Goal: Information Seeking & Learning: Learn about a topic

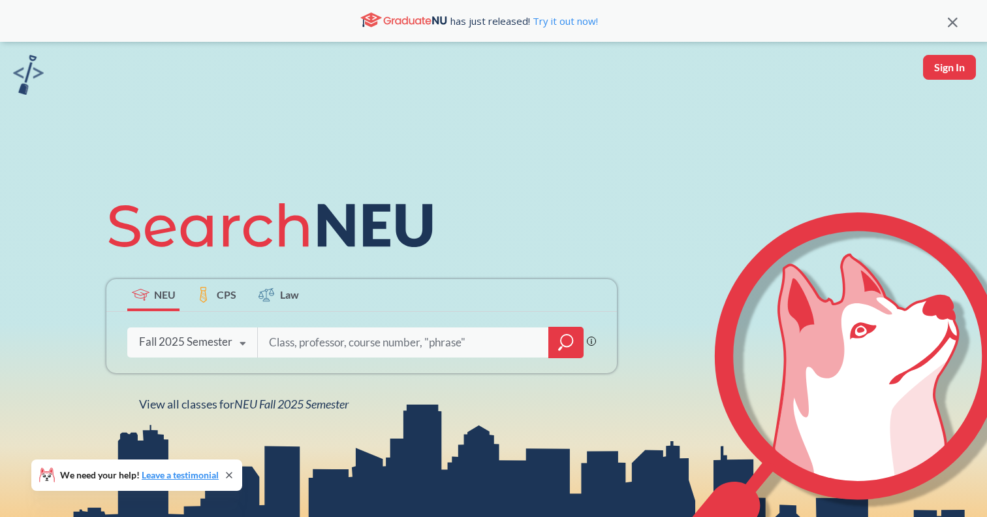
click at [326, 342] on input "search" at bounding box center [404, 341] width 272 height 27
type input "orginizational b"
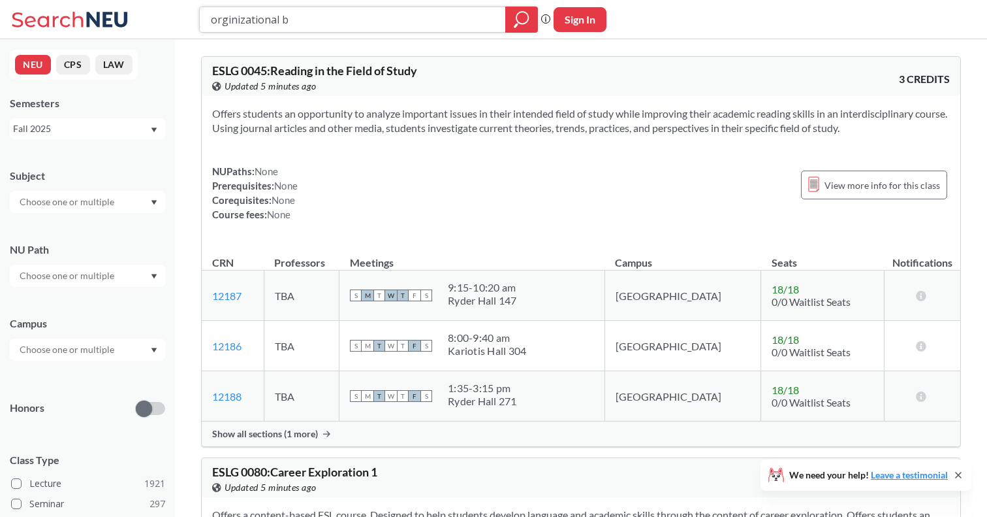
click at [284, 25] on input "orginizational b" at bounding box center [353, 19] width 287 height 22
paste input "Organizational Behavior"
type input "Organizational Behavior"
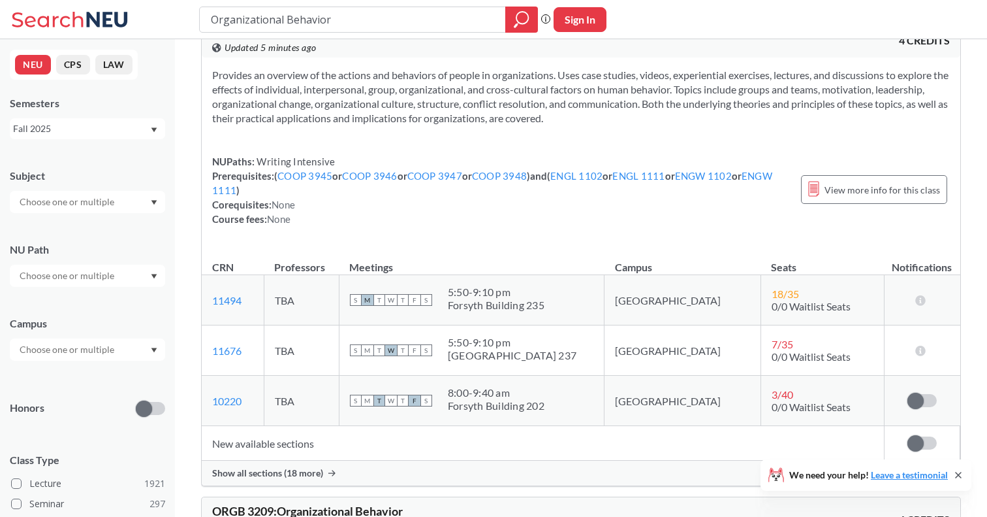
scroll to position [542, 0]
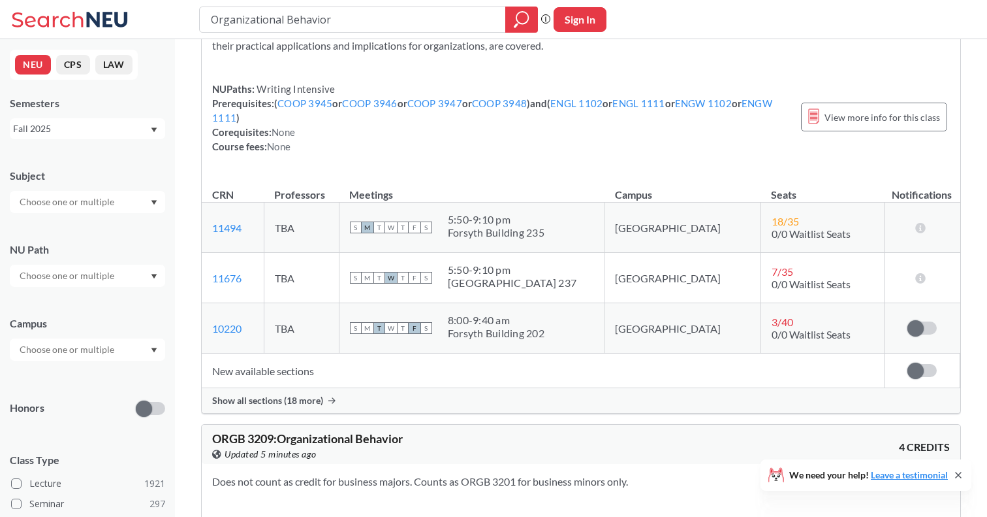
click at [292, 392] on div "Show all sections (18 more)" at bounding box center [581, 400] width 759 height 25
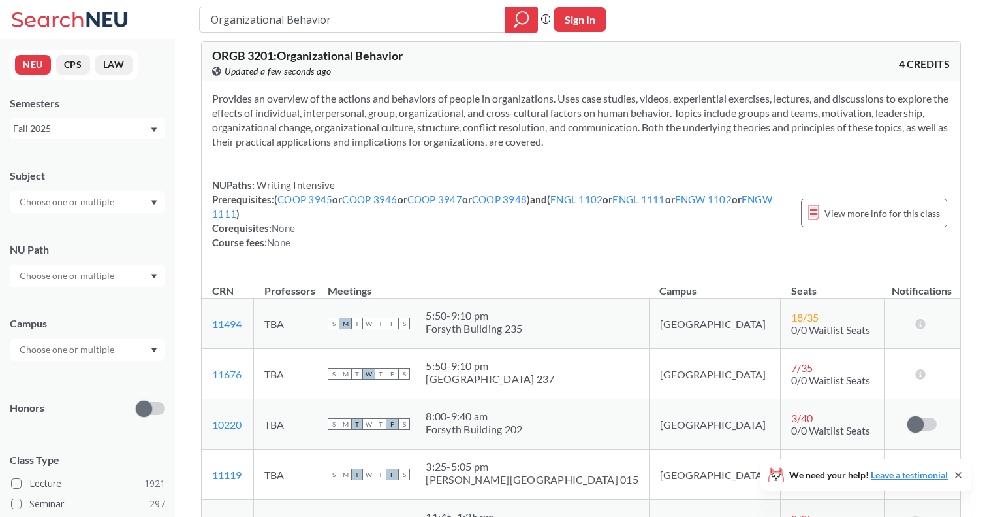
scroll to position [445, 0]
click at [272, 50] on span "ORGB 3201 : Organizational Behavior" at bounding box center [307, 56] width 191 height 14
click at [261, 55] on span "ORGB 3201 : Organizational Behavior" at bounding box center [307, 56] width 191 height 14
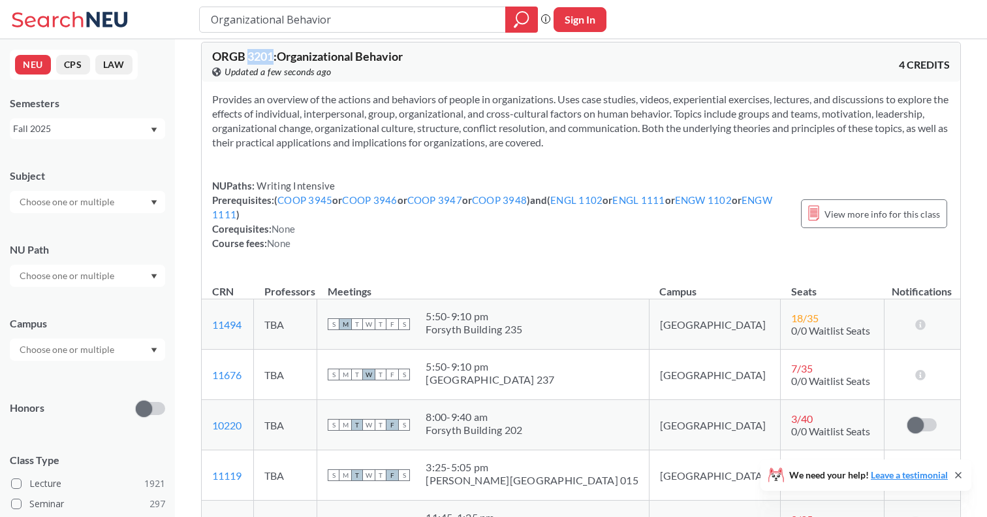
copy span "3201"
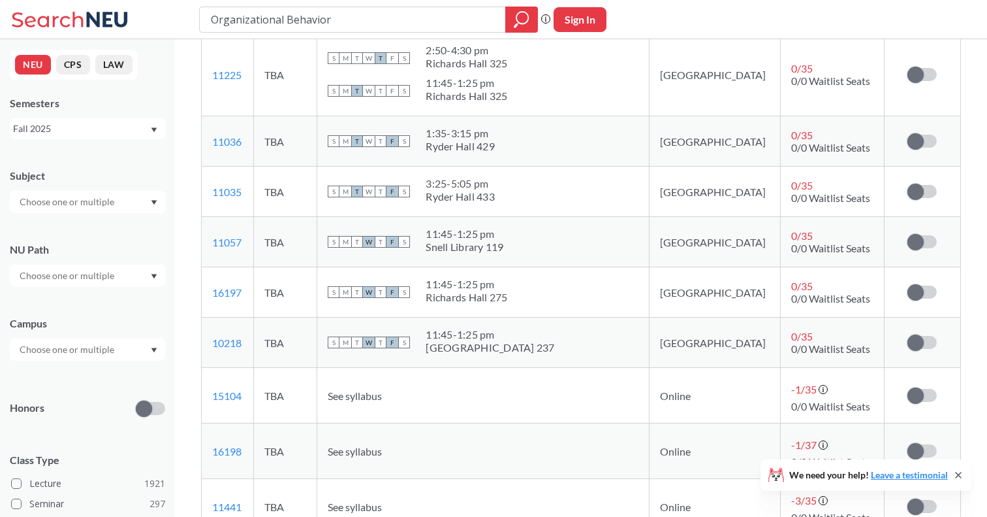
scroll to position [1432, 0]
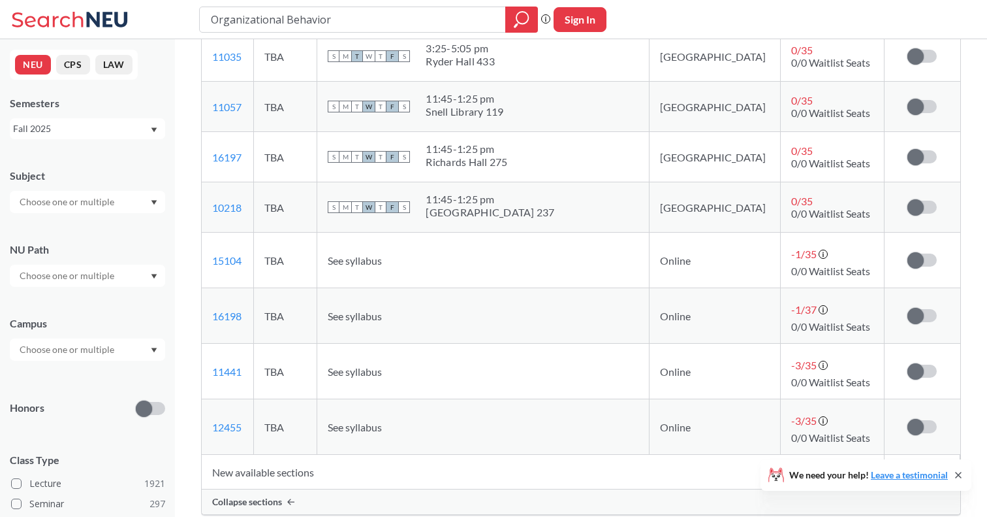
click at [413, 488] on td "New available sections" at bounding box center [543, 471] width 682 height 35
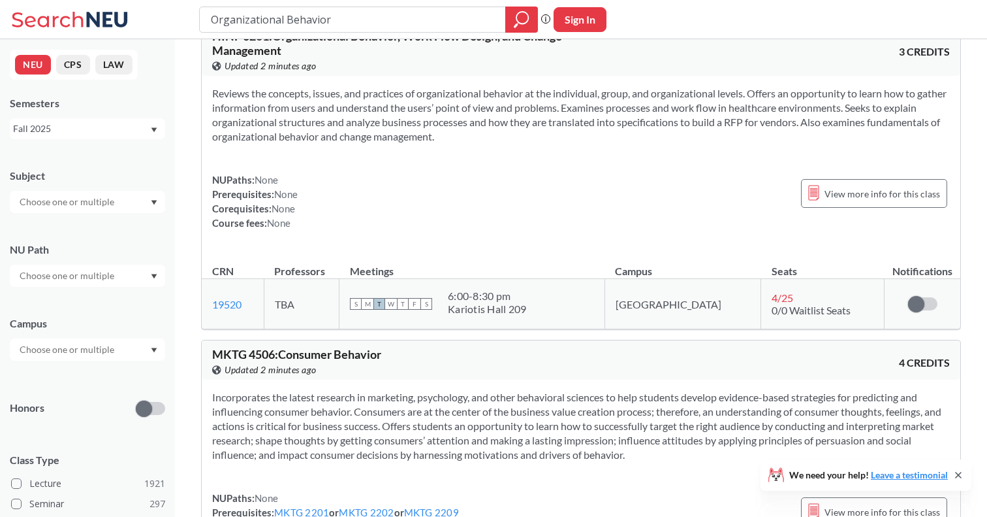
scroll to position [2196, 0]
click at [287, 16] on input "Organizational Behavior" at bounding box center [353, 19] width 287 height 22
click at [273, 17] on input "search" at bounding box center [353, 19] width 287 height 22
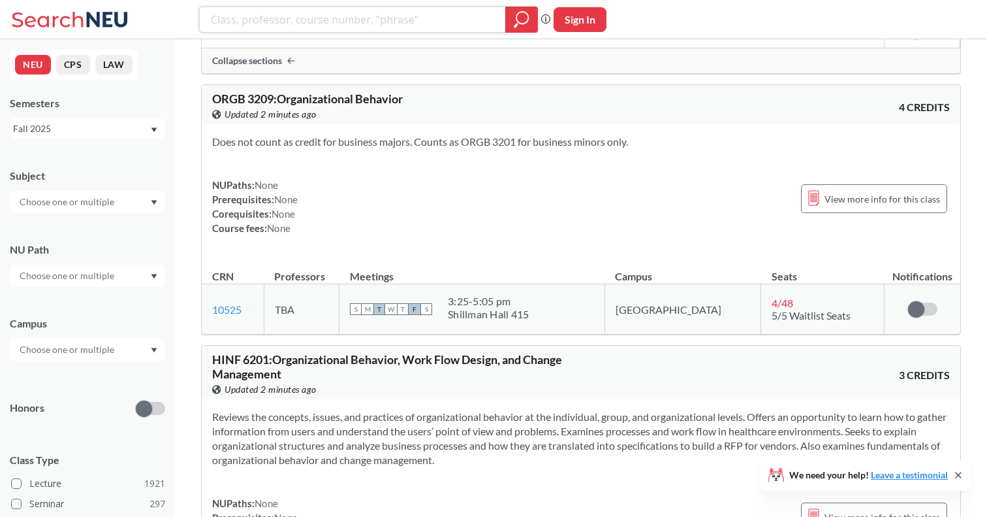
scroll to position [1536, 0]
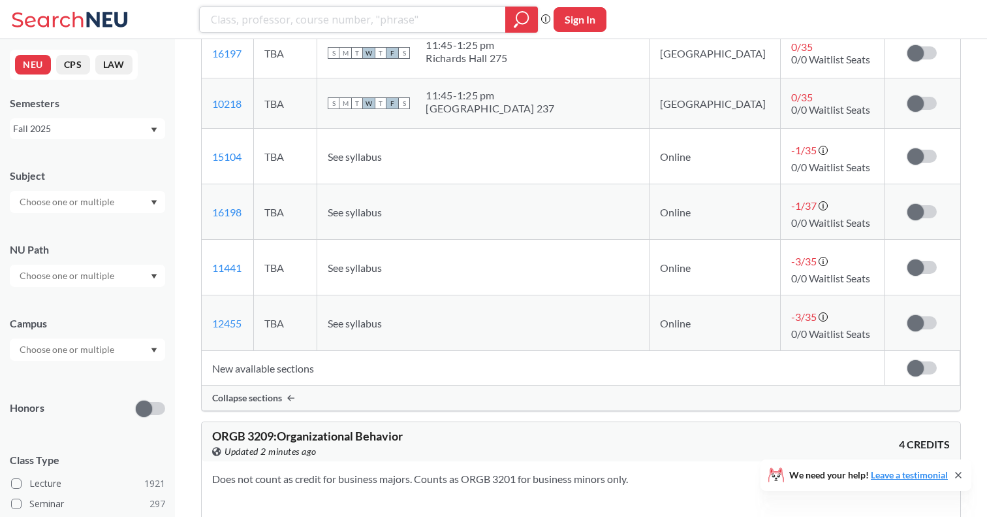
click at [520, 15] on icon "magnifying glass" at bounding box center [522, 19] width 16 height 18
